Goal: Check status: Check status

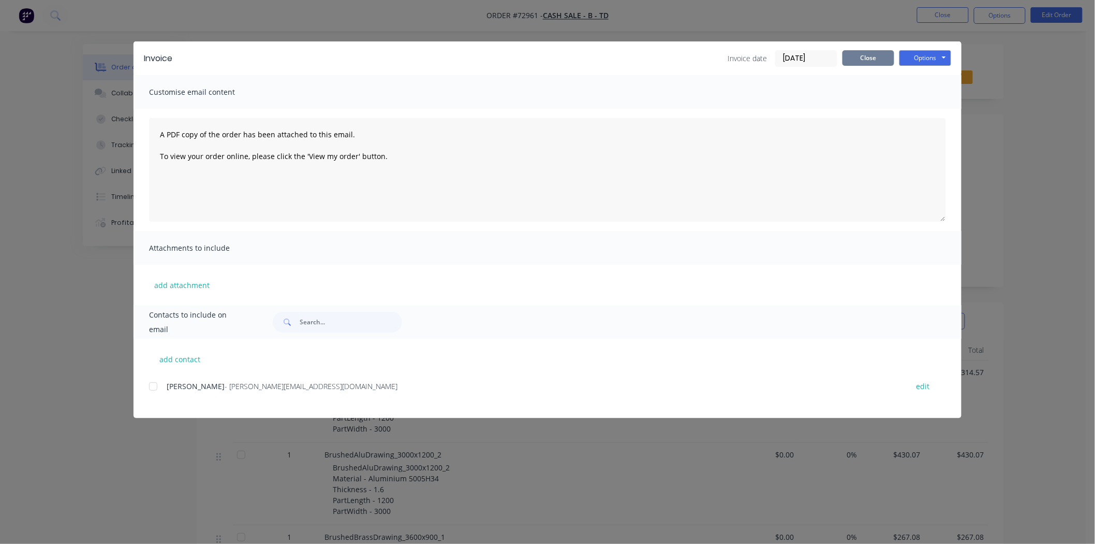
click at [871, 60] on button "Close" at bounding box center [869, 58] width 52 height 16
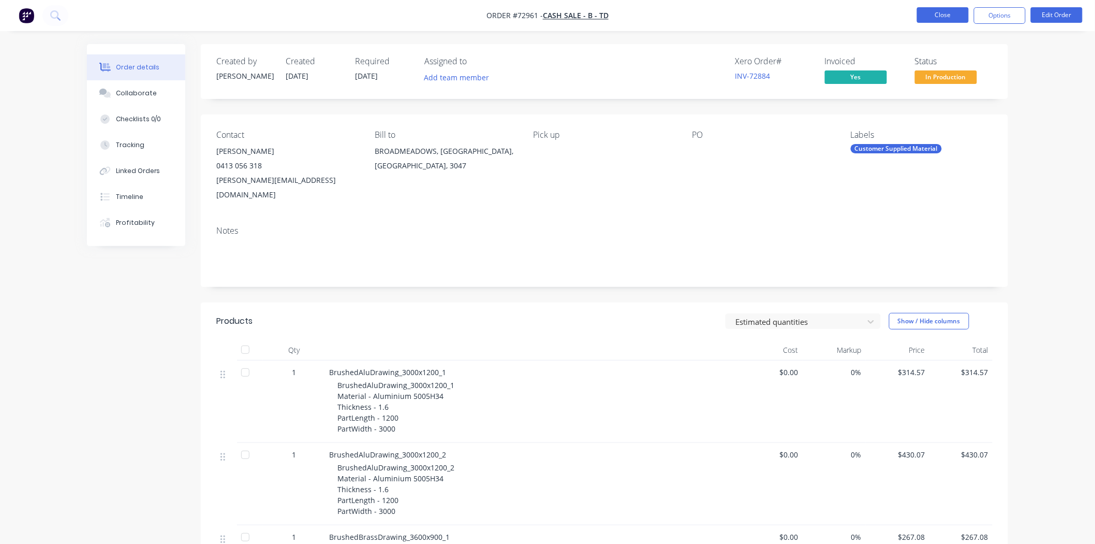
click at [934, 21] on button "Close" at bounding box center [943, 15] width 52 height 16
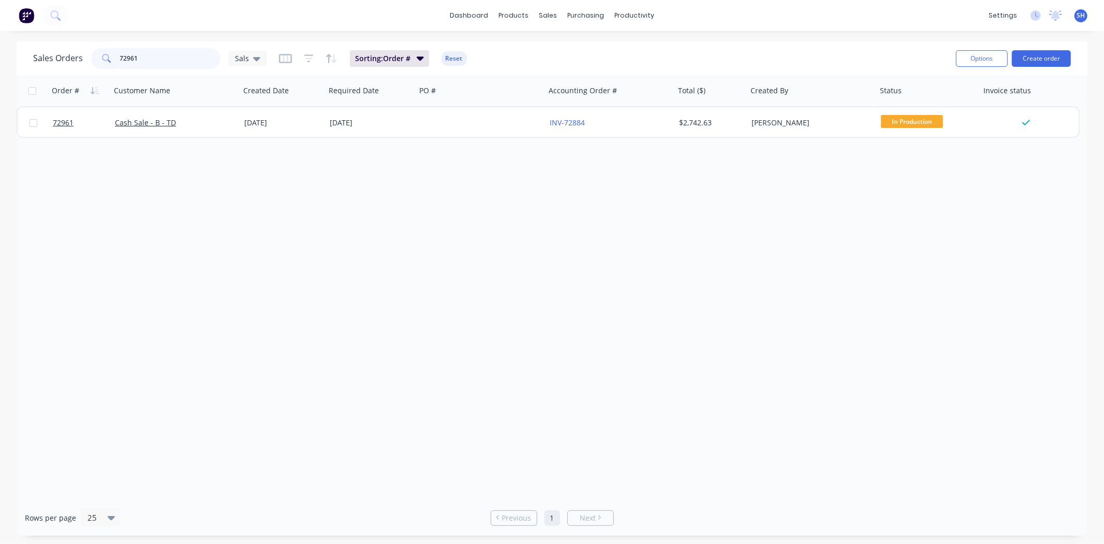
drag, startPoint x: 139, startPoint y: 61, endPoint x: 114, endPoint y: 62, distance: 24.9
click at [114, 62] on div "72961" at bounding box center [155, 58] width 129 height 21
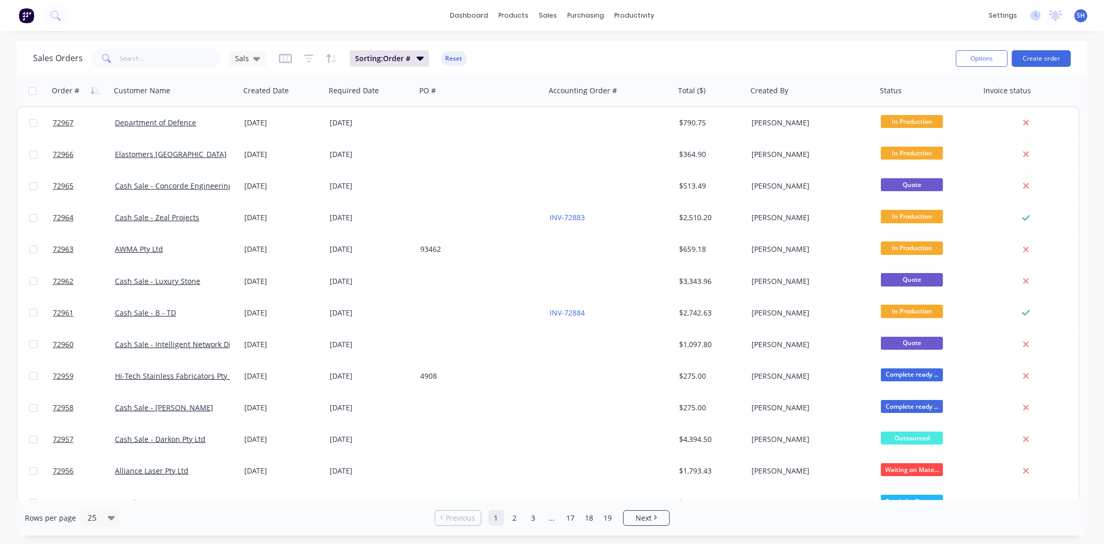
click at [596, 59] on div "Sales Orders Sals Sorting: Order # Reset" at bounding box center [490, 58] width 915 height 25
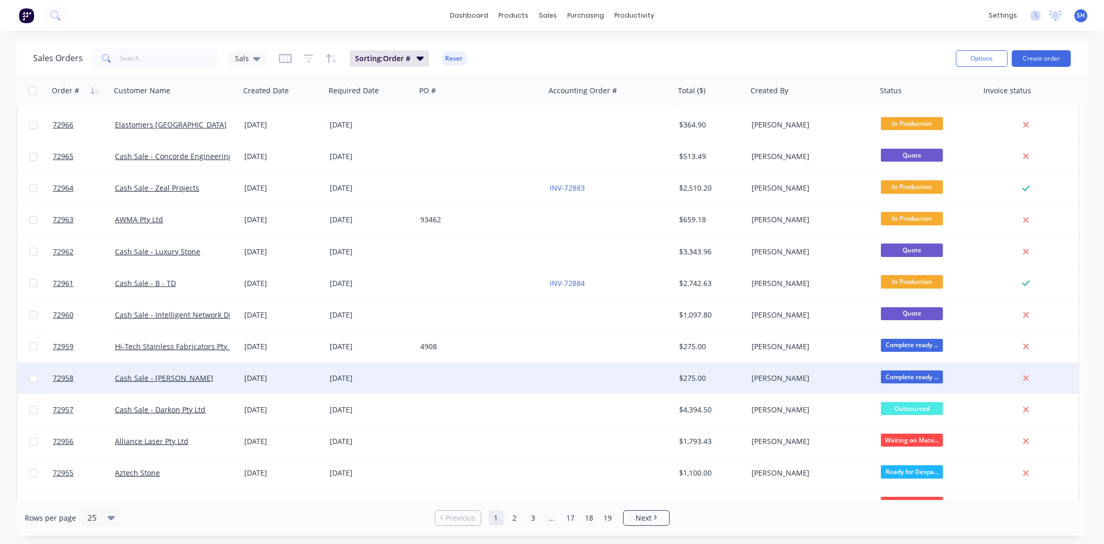
scroll to position [57, 0]
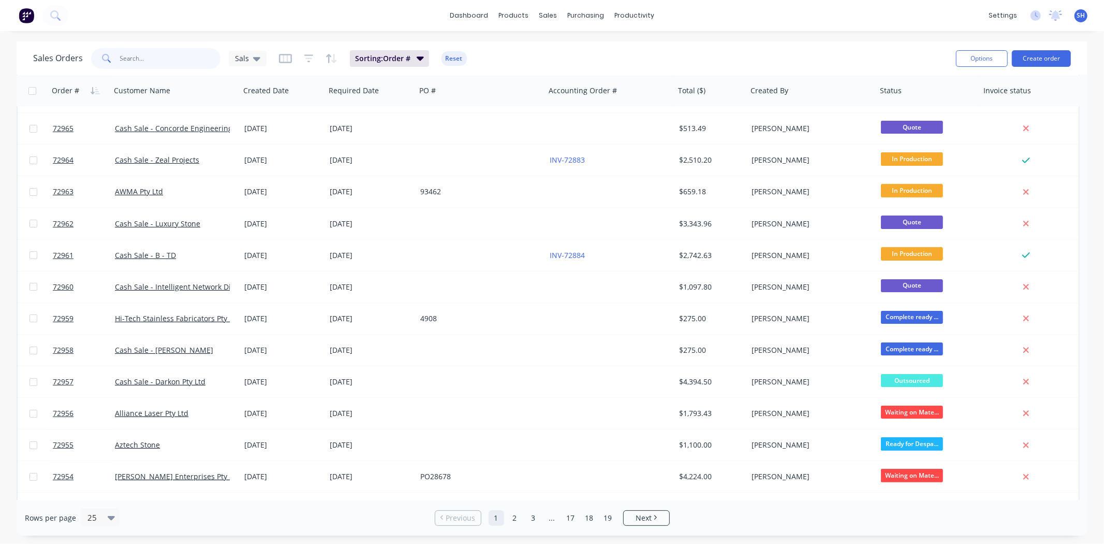
click at [153, 57] on input "text" at bounding box center [170, 58] width 101 height 21
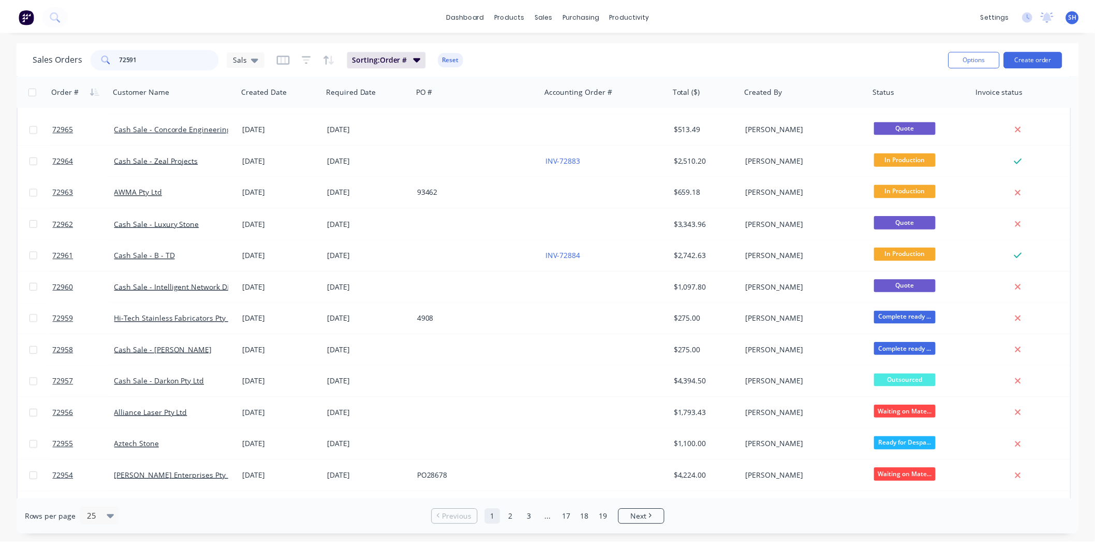
scroll to position [0, 0]
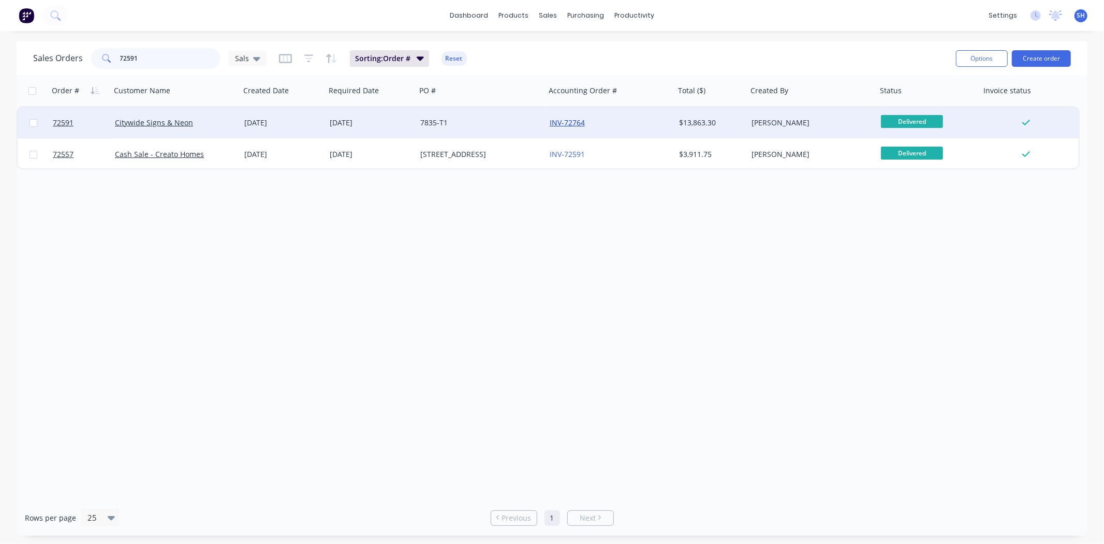
type input "72591"
click at [576, 122] on link "INV-72764" at bounding box center [567, 123] width 35 height 10
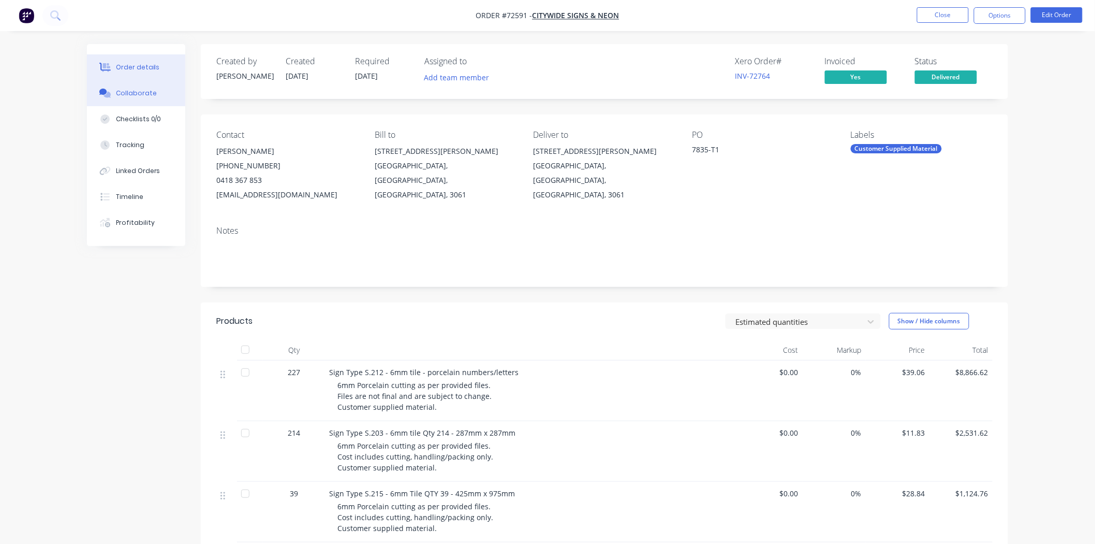
click at [148, 100] on button "Collaborate" at bounding box center [136, 93] width 98 height 26
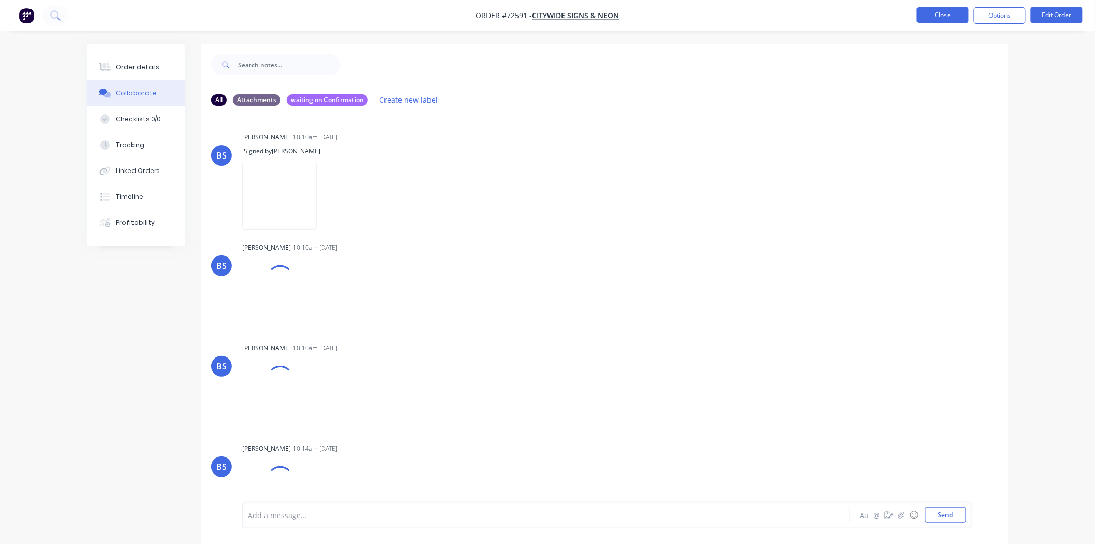
click at [944, 13] on button "Close" at bounding box center [943, 15] width 52 height 16
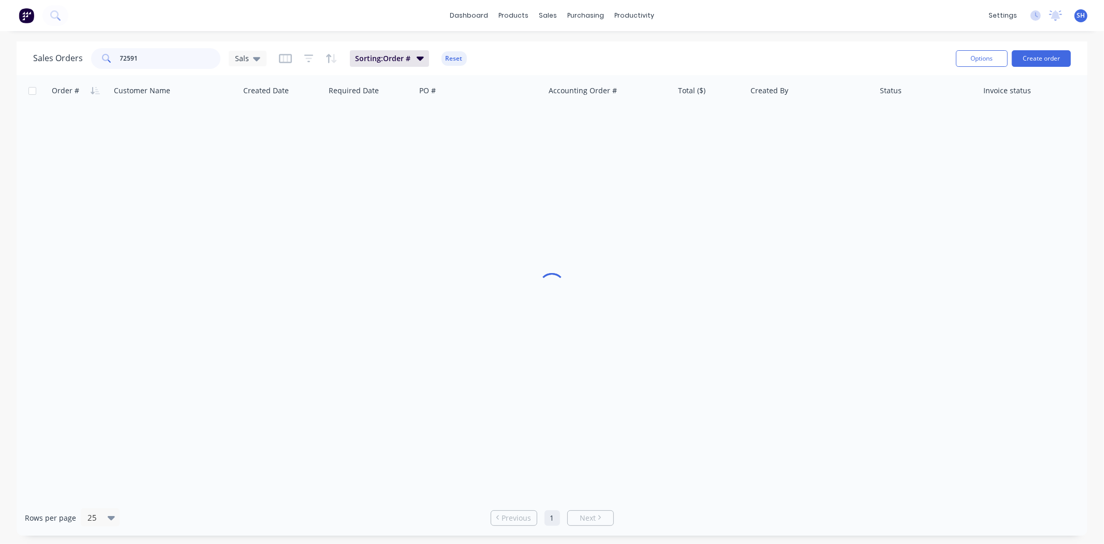
drag, startPoint x: 148, startPoint y: 66, endPoint x: 111, endPoint y: 62, distance: 36.4
click at [111, 62] on div "72591" at bounding box center [155, 58] width 129 height 21
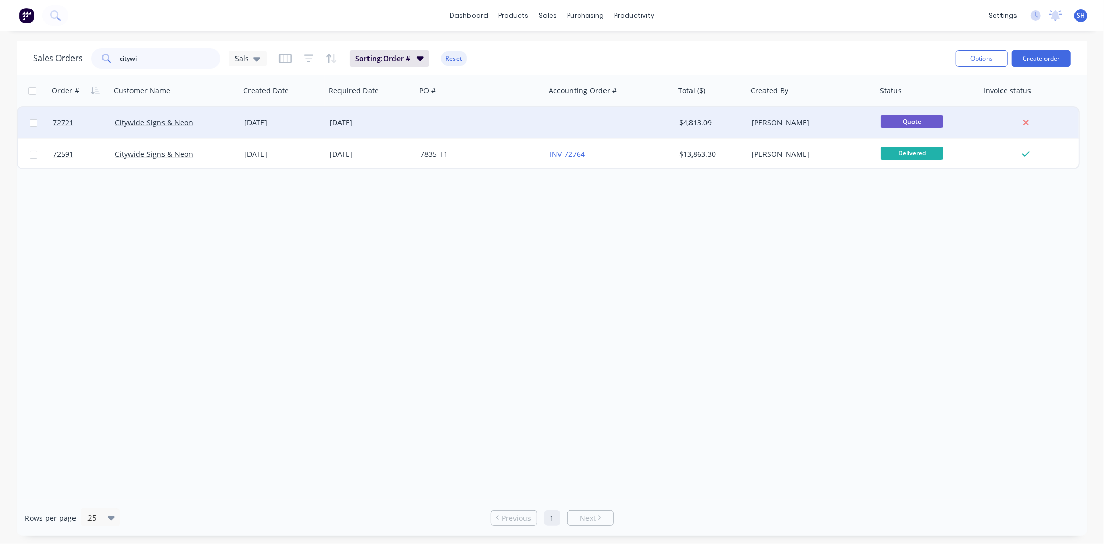
type input "citywi"
click at [382, 128] on div "[DATE]" at bounding box center [371, 122] width 91 height 31
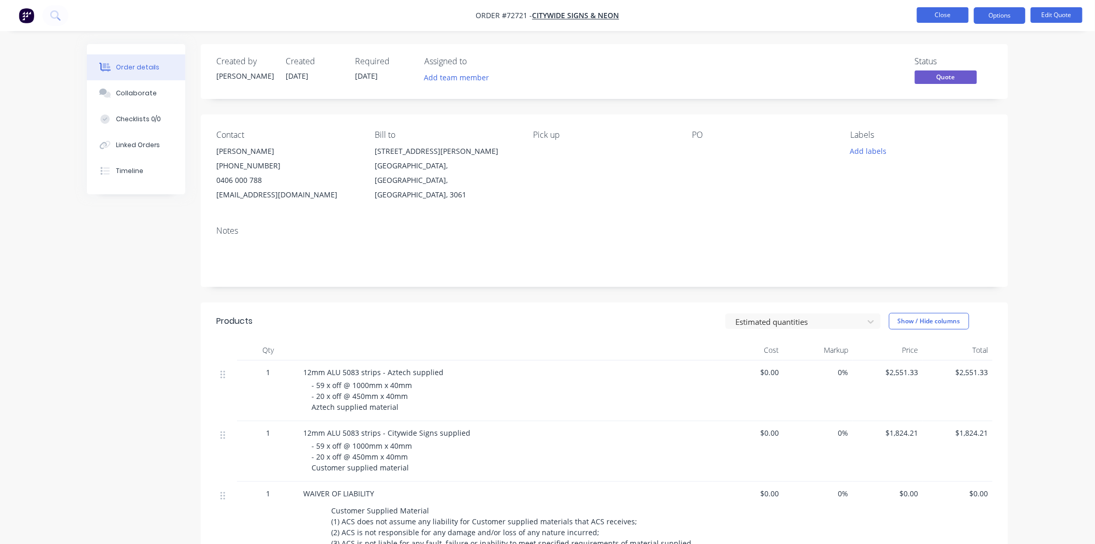
click at [937, 12] on button "Close" at bounding box center [943, 15] width 52 height 16
